Goal: Navigation & Orientation: Find specific page/section

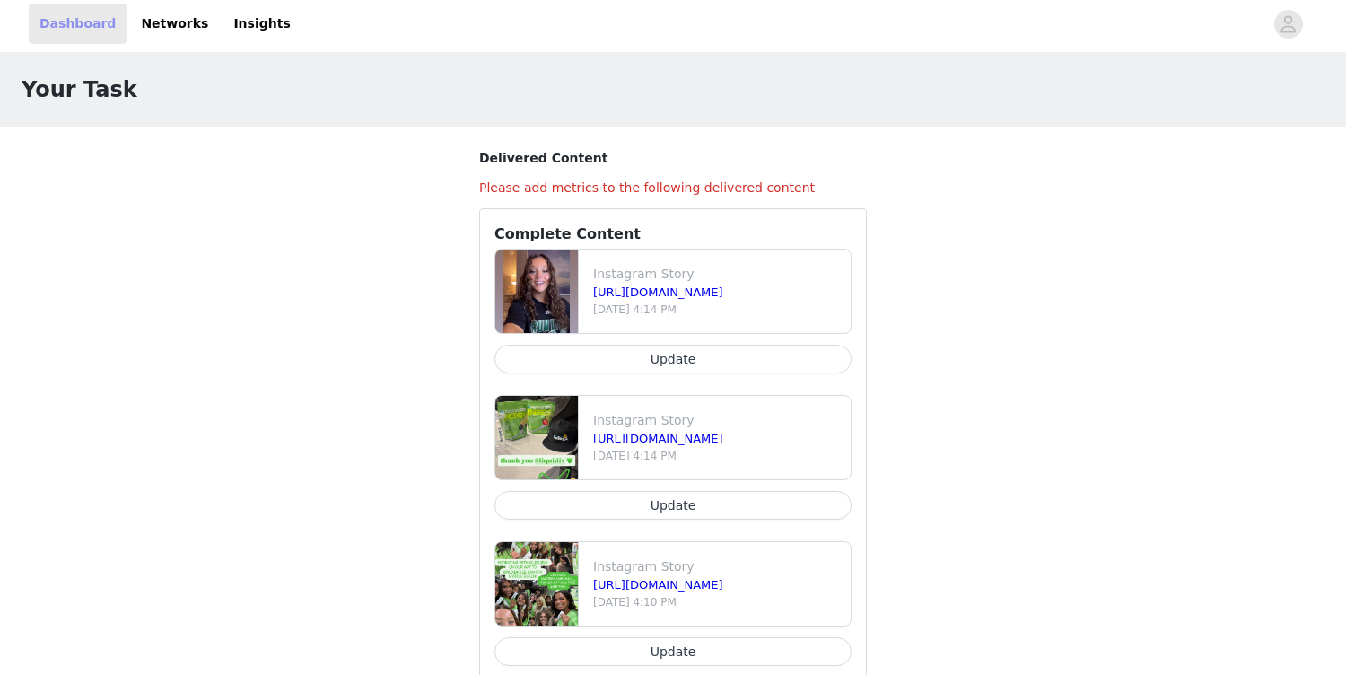
click at [83, 32] on link "Dashboard" at bounding box center [78, 24] width 98 height 40
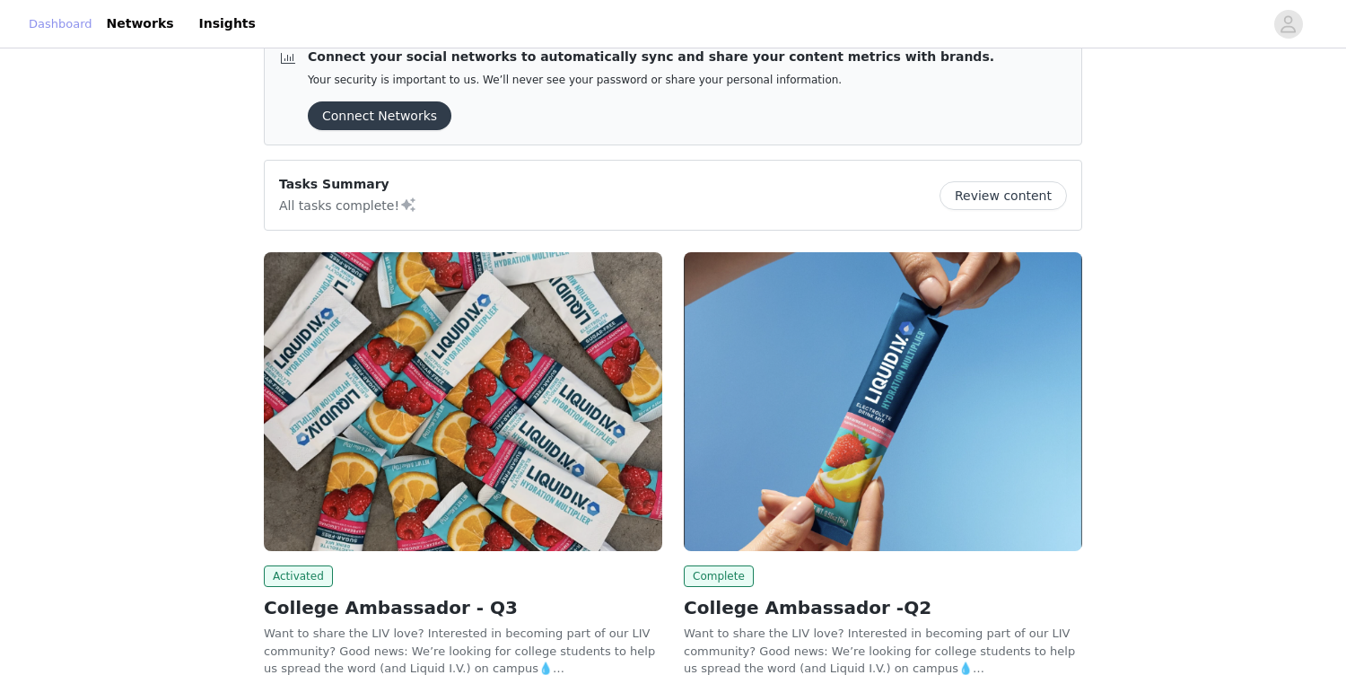
scroll to position [28, 0]
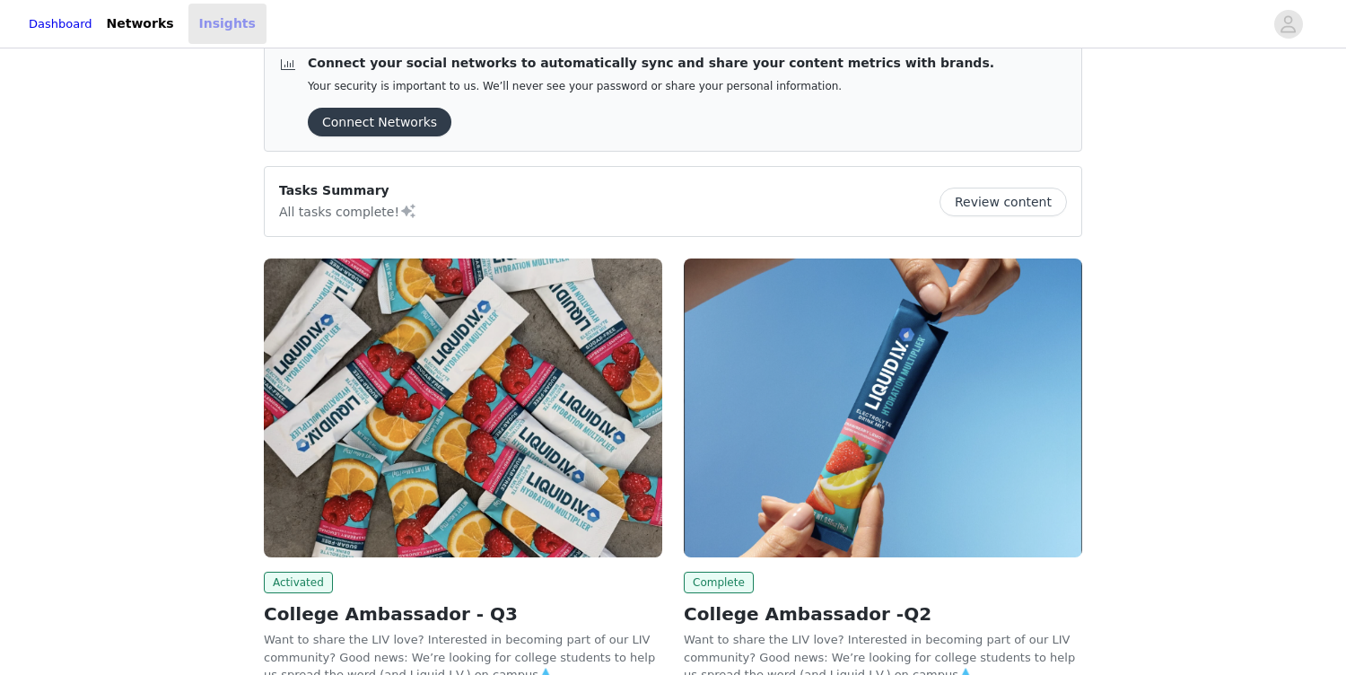
click at [238, 34] on link "Insights" at bounding box center [227, 24] width 78 height 40
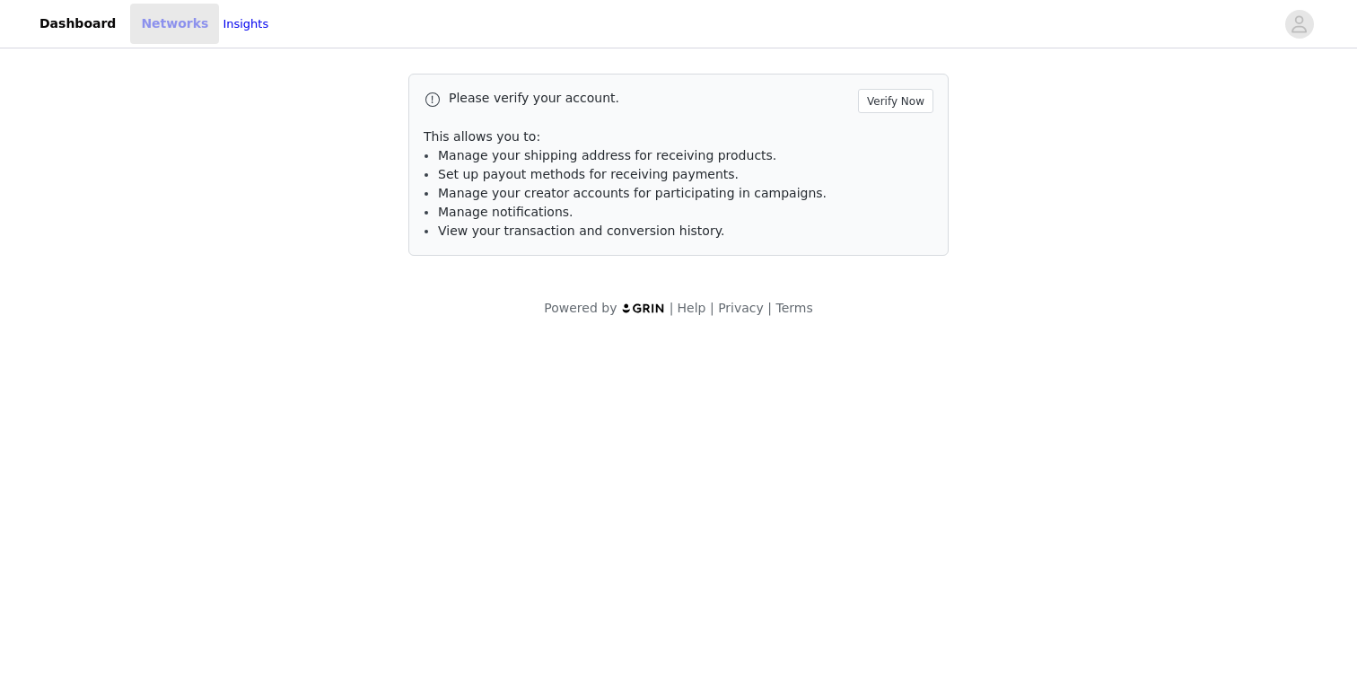
click at [135, 22] on link "Networks" at bounding box center [174, 24] width 89 height 40
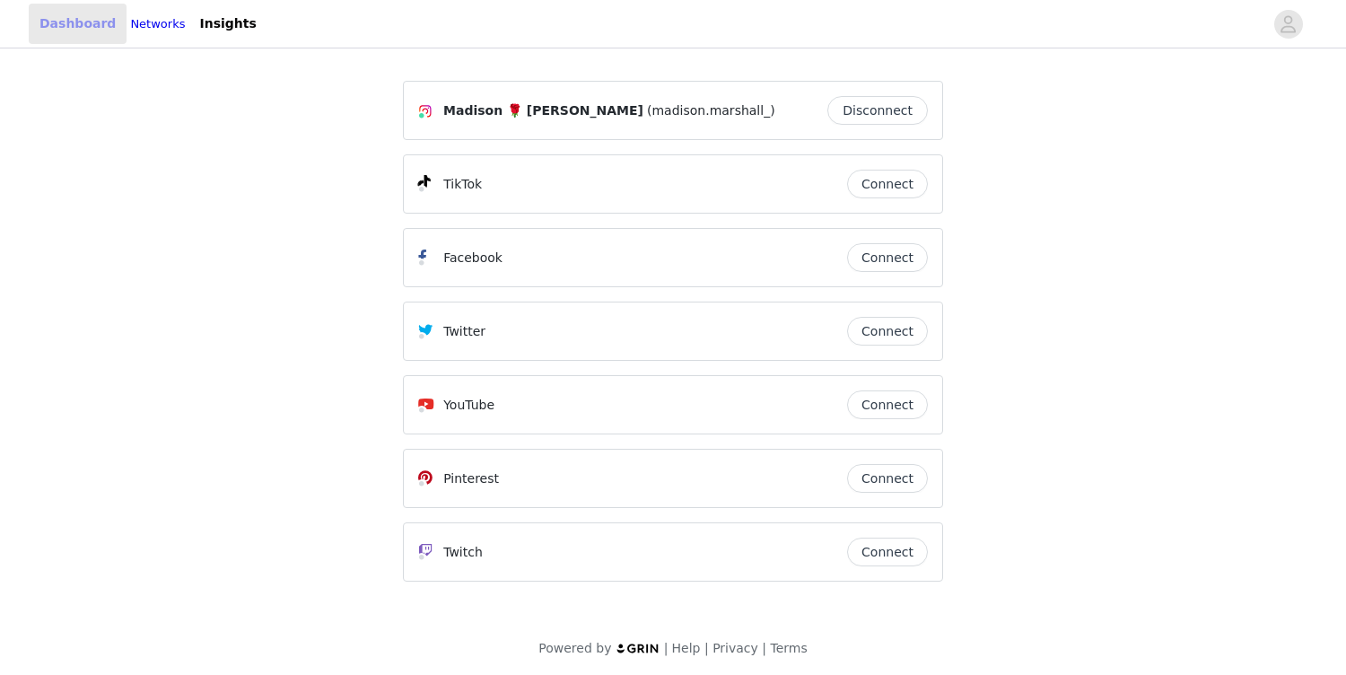
click at [42, 21] on link "Dashboard" at bounding box center [78, 24] width 98 height 40
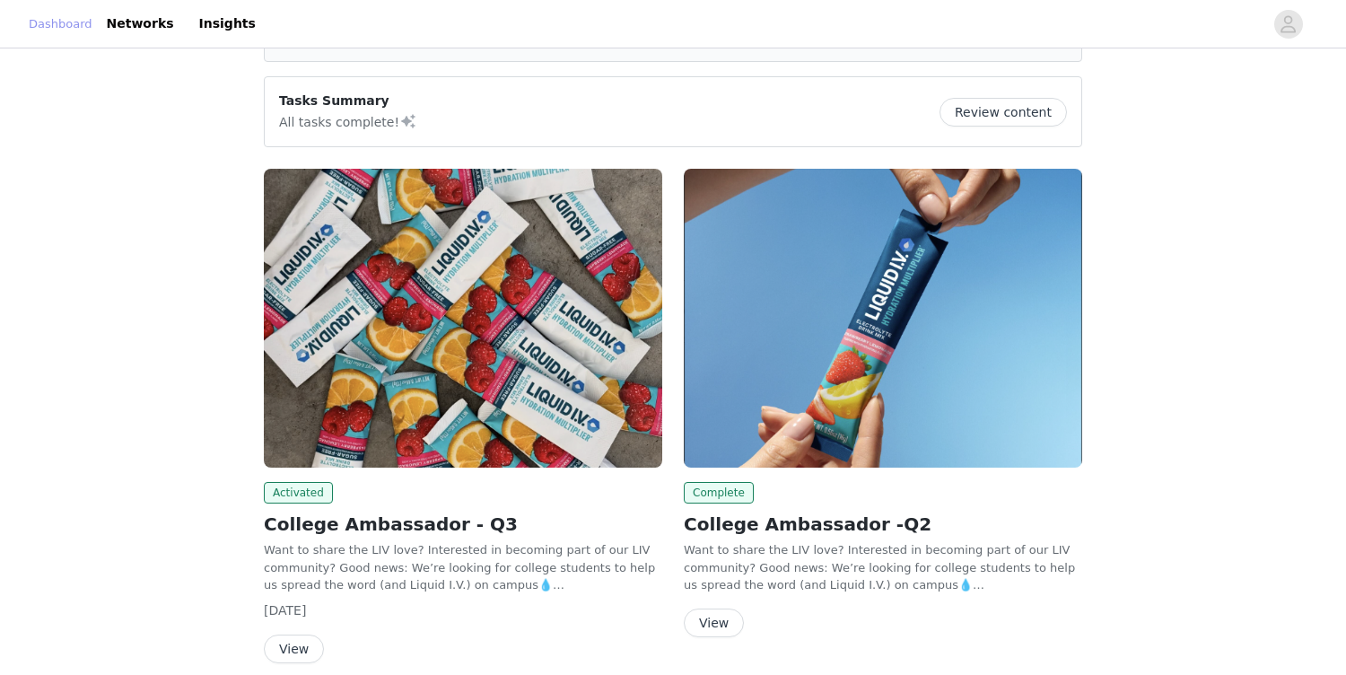
scroll to position [196, 0]
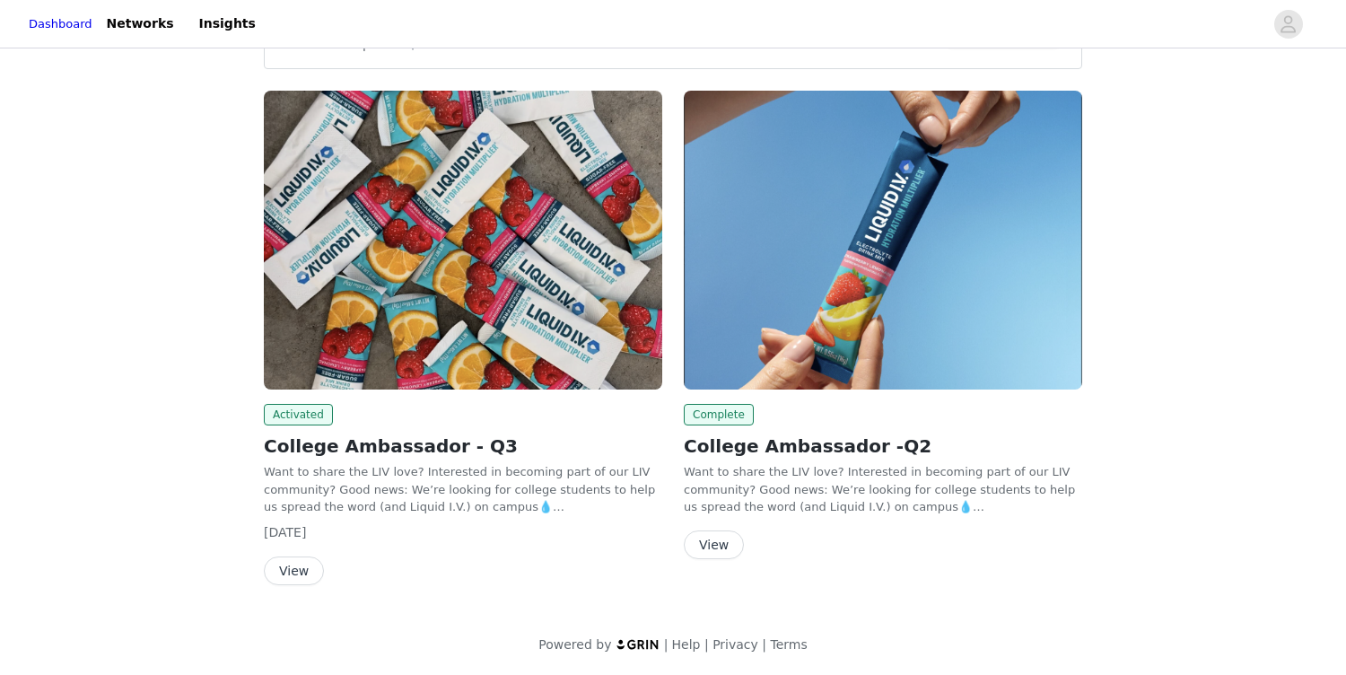
click at [290, 589] on div "Activated College Ambassador - Q3 Want to share the LIV love? Interested in bec…" at bounding box center [463, 341] width 420 height 523
click at [289, 578] on button "View" at bounding box center [294, 570] width 60 height 29
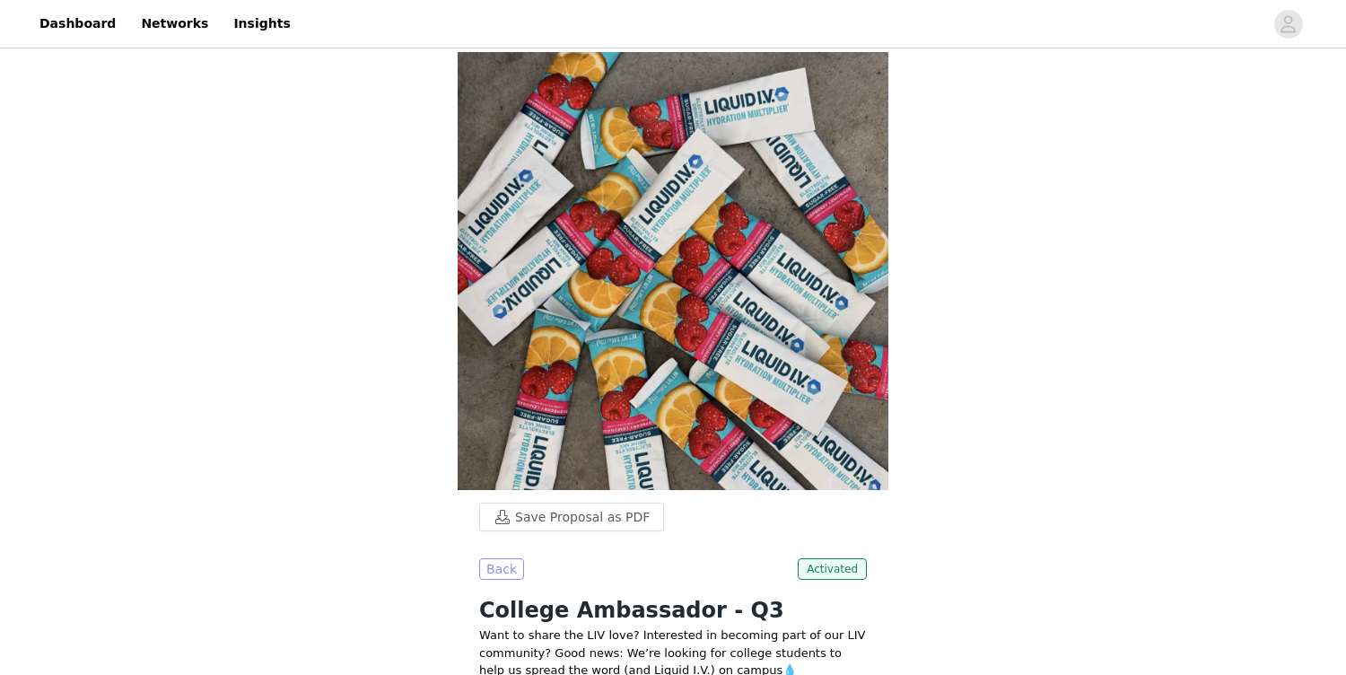
click at [497, 558] on button "Back" at bounding box center [501, 569] width 45 height 22
